Goal: Task Accomplishment & Management: Manage account settings

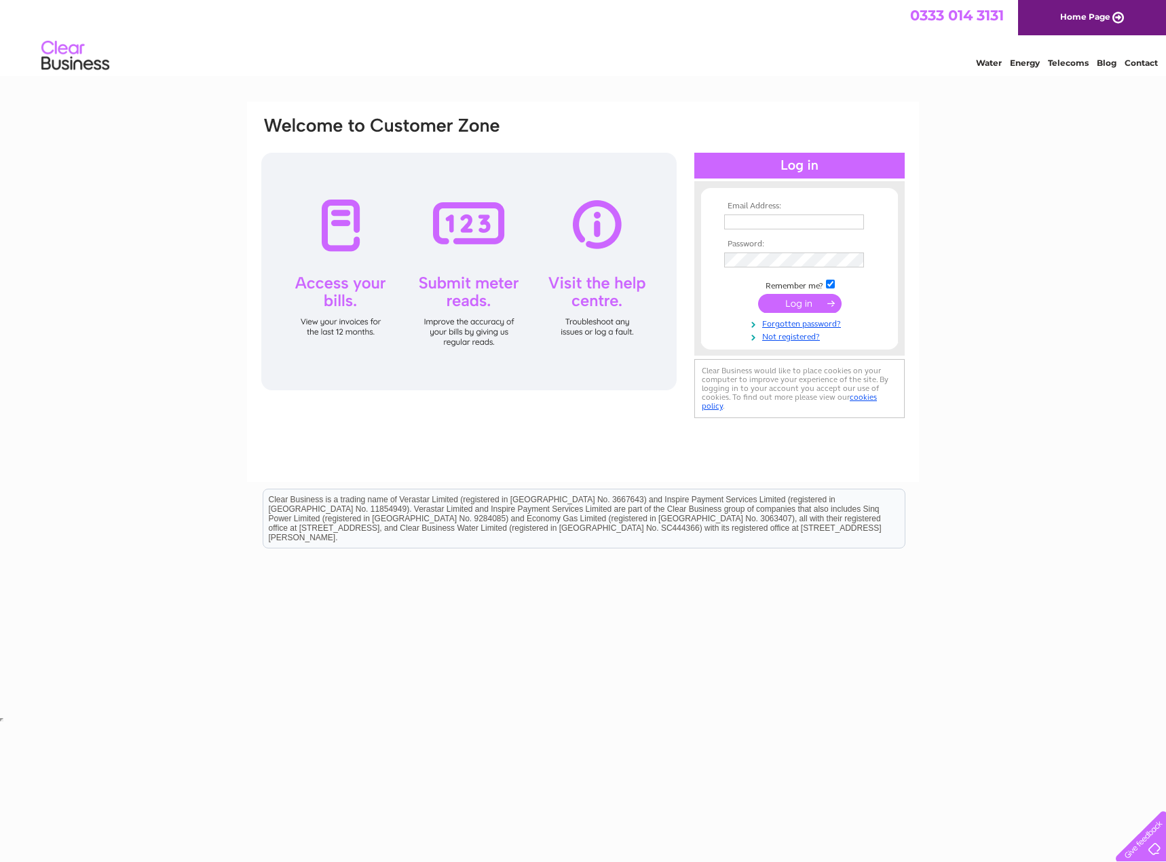
type input "[EMAIL_ADDRESS][DOMAIN_NAME]"
click at [812, 301] on input "submit" at bounding box center [799, 303] width 83 height 19
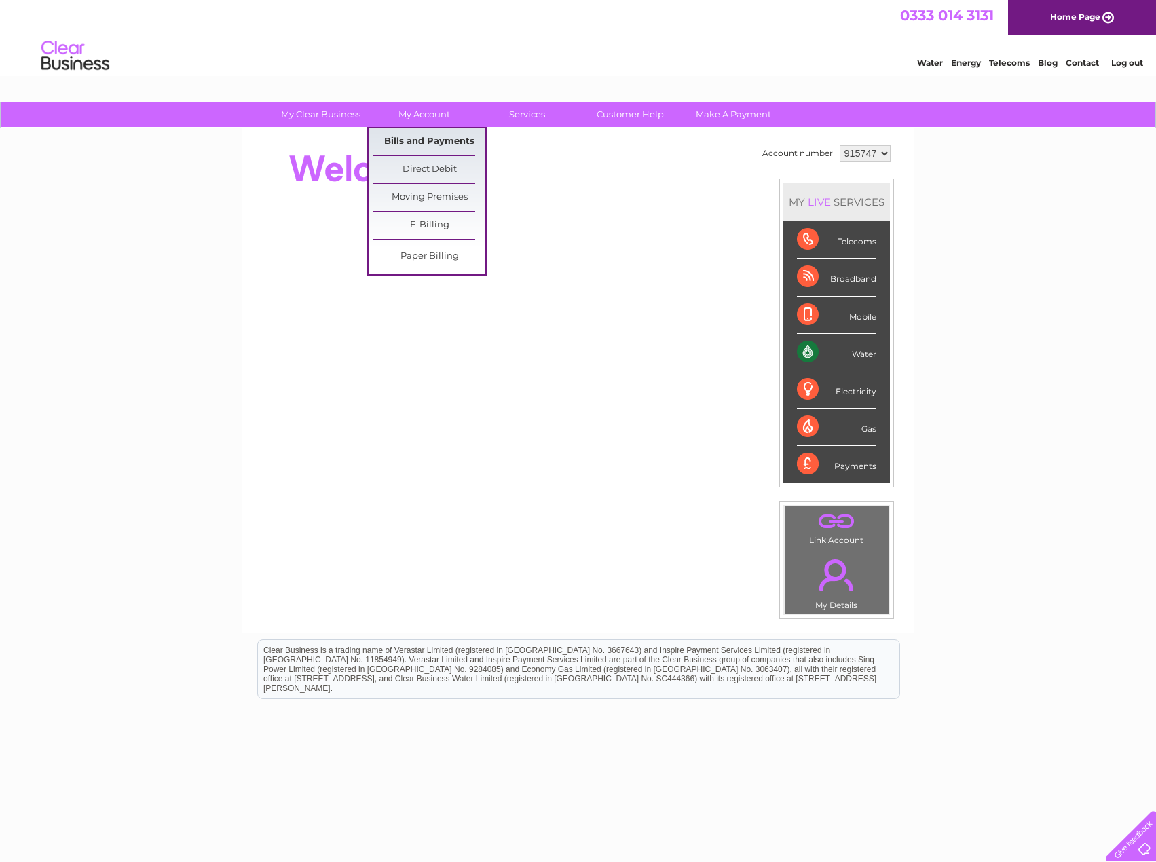
click at [407, 136] on link "Bills and Payments" at bounding box center [429, 141] width 112 height 27
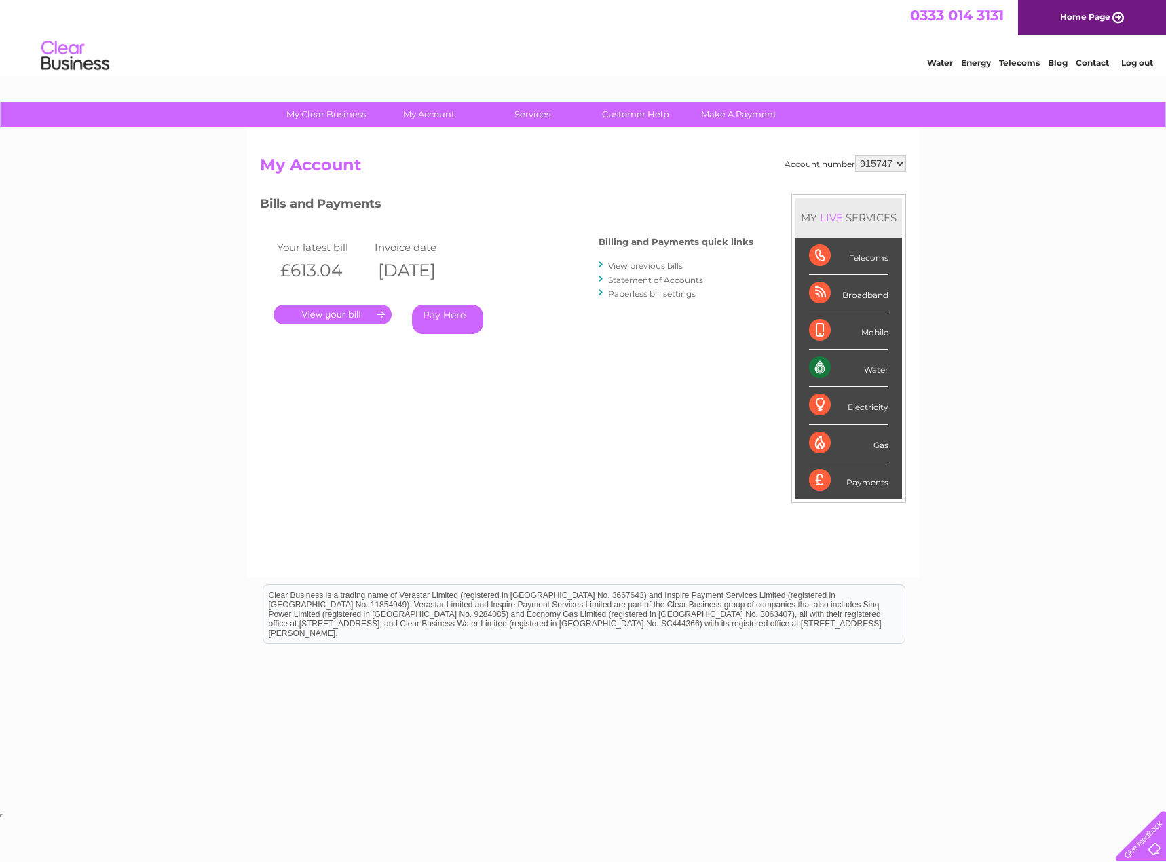
click at [316, 314] on link "." at bounding box center [333, 315] width 118 height 20
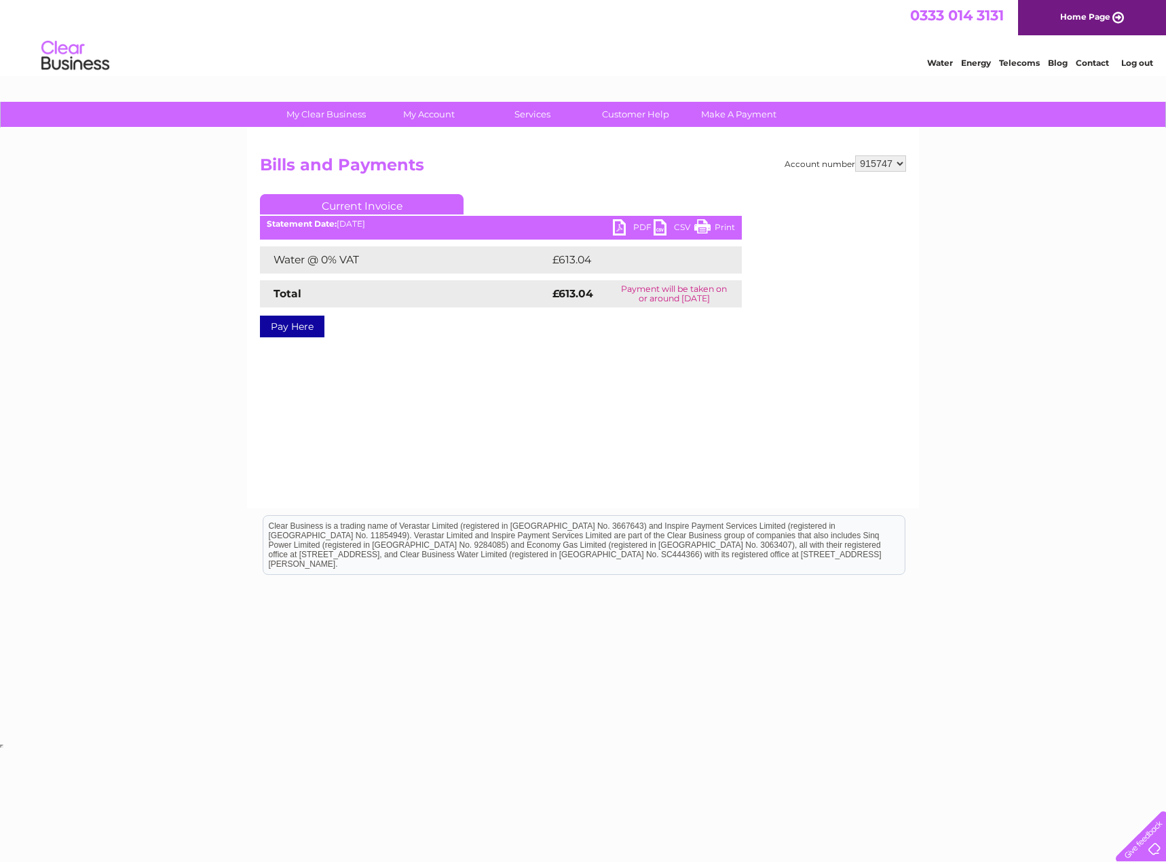
click at [619, 227] on link "PDF" at bounding box center [633, 229] width 41 height 20
